Goal: Task Accomplishment & Management: Manage account settings

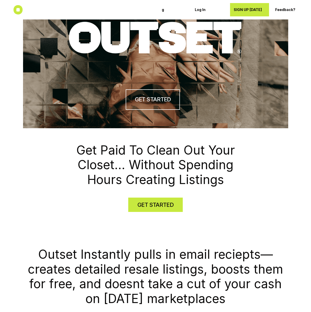
click at [254, 9] on p "SIGN UP [DATE]" at bounding box center [249, 10] width 33 height 4
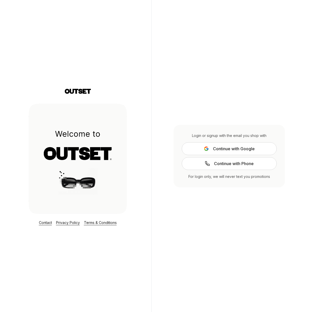
click at [241, 150] on span "Continue with Google" at bounding box center [234, 148] width 42 height 6
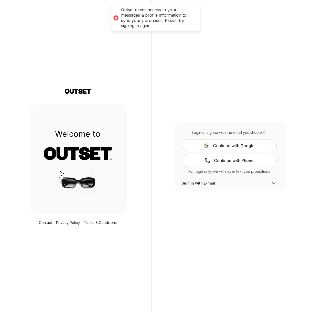
click at [113, 17] on div at bounding box center [115, 17] width 7 height 7
click at [206, 183] on span "Sign In with E-mail" at bounding box center [197, 182] width 33 height 5
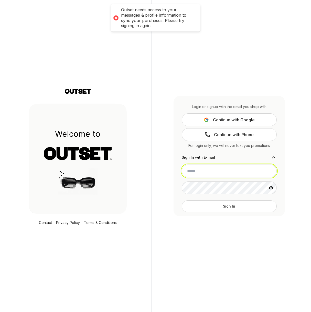
click at [201, 169] on input "email" at bounding box center [228, 170] width 95 height 13
click at [202, 169] on input "email" at bounding box center [228, 170] width 95 height 13
type input "**********"
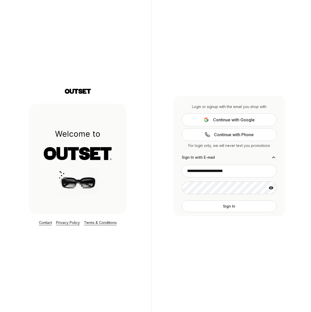
click at [225, 202] on button "Sign In" at bounding box center [228, 206] width 95 height 12
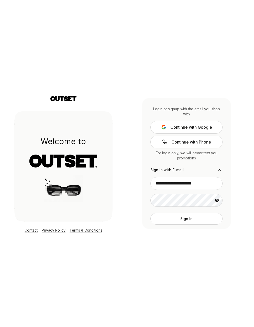
click at [206, 224] on button "Sign In" at bounding box center [186, 219] width 72 height 12
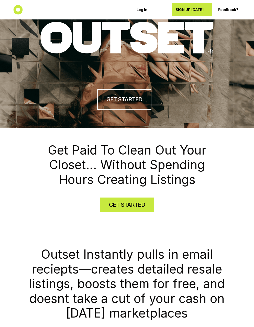
click at [206, 8] on p "SIGN UP [DATE]" at bounding box center [191, 10] width 33 height 4
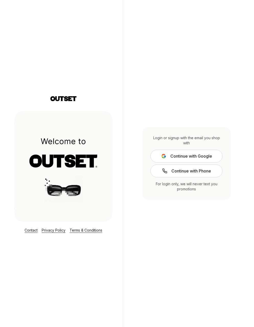
click at [208, 152] on button "Continue with Google" at bounding box center [186, 156] width 72 height 13
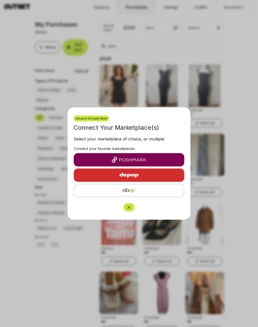
click at [129, 207] on icon "Close" at bounding box center [128, 207] width 5 height 5
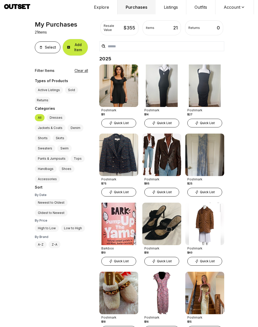
click at [238, 6] on button "Account" at bounding box center [234, 7] width 38 height 14
click at [222, 14] on span "Profile" at bounding box center [231, 16] width 45 height 9
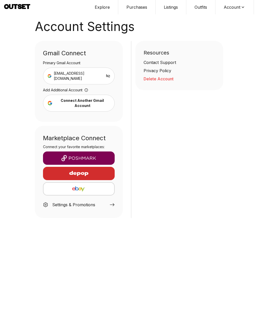
click at [96, 155] on img "button" at bounding box center [78, 158] width 63 height 6
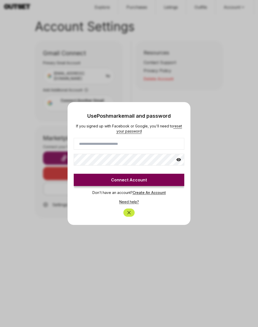
drag, startPoint x: 111, startPoint y: 151, endPoint x: 114, endPoint y: 149, distance: 4.2
click at [111, 151] on div "If you signed up with Facebook or Google, you'll need to reset your password Co…" at bounding box center [129, 154] width 110 height 62
click at [116, 146] on input at bounding box center [129, 144] width 110 height 12
type input "**********"
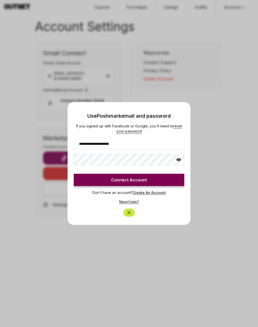
click at [177, 160] on icon at bounding box center [178, 159] width 5 height 3
click at [142, 179] on button "Connect Account" at bounding box center [129, 180] width 110 height 12
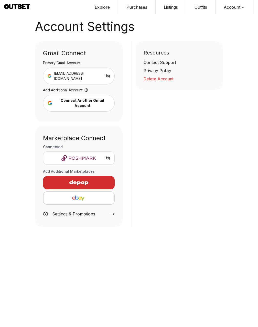
click at [172, 9] on button "Listings" at bounding box center [170, 7] width 31 height 14
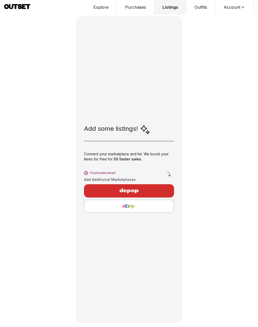
click at [101, 6] on button "Explore" at bounding box center [101, 7] width 32 height 14
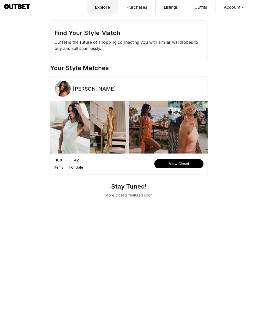
click at [125, 10] on button "Purchases" at bounding box center [136, 7] width 37 height 14
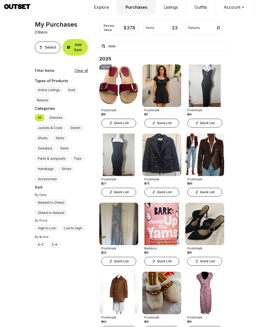
click at [173, 8] on button "Listings" at bounding box center [170, 7] width 31 height 14
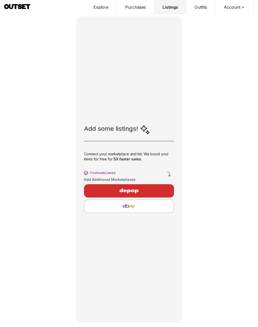
click at [208, 7] on button "Outfits" at bounding box center [200, 7] width 29 height 14
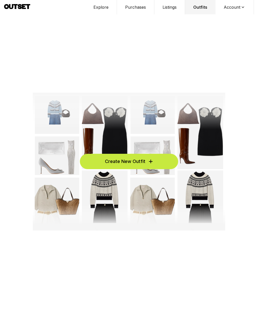
click at [232, 7] on button "Account" at bounding box center [234, 7] width 38 height 14
click at [228, 14] on span "Profile" at bounding box center [231, 16] width 45 height 9
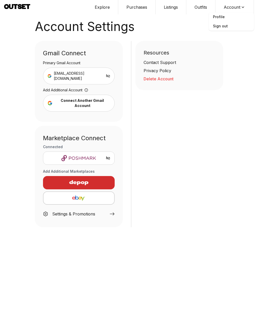
click at [104, 6] on button "Explore" at bounding box center [102, 7] width 32 height 14
